Goal: Task Accomplishment & Management: Manage account settings

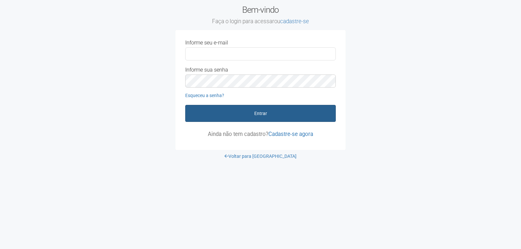
type input "**********"
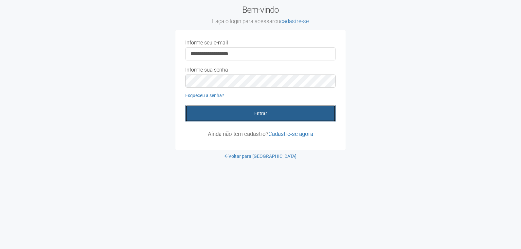
click at [265, 116] on button "Entrar" at bounding box center [260, 113] width 150 height 17
